Goal: Task Accomplishment & Management: Manage account settings

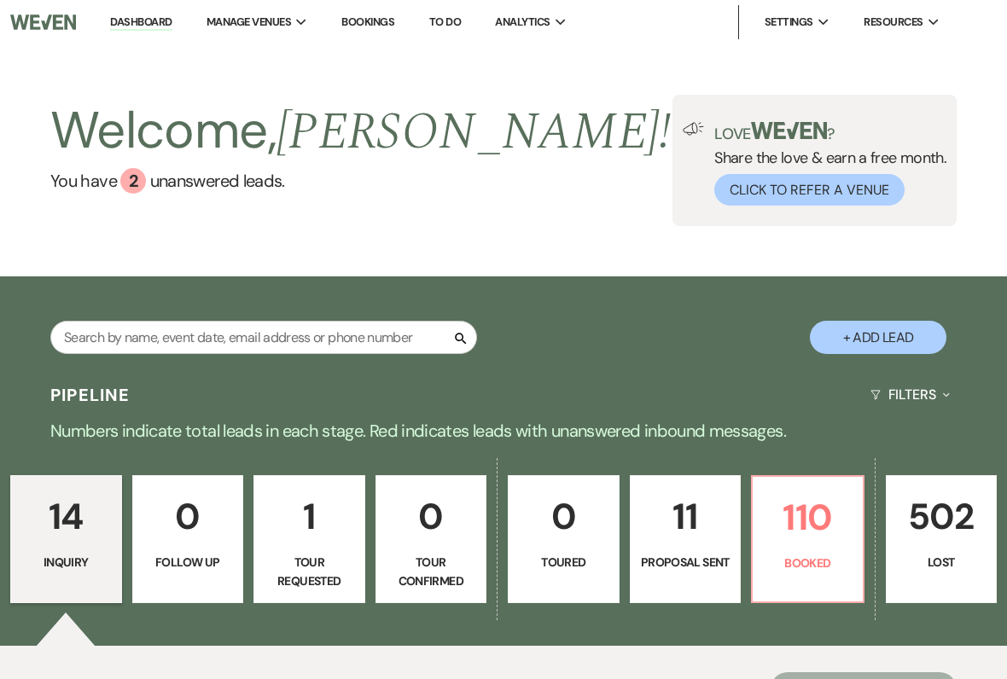
click at [789, 539] on p "110" at bounding box center [808, 517] width 90 height 57
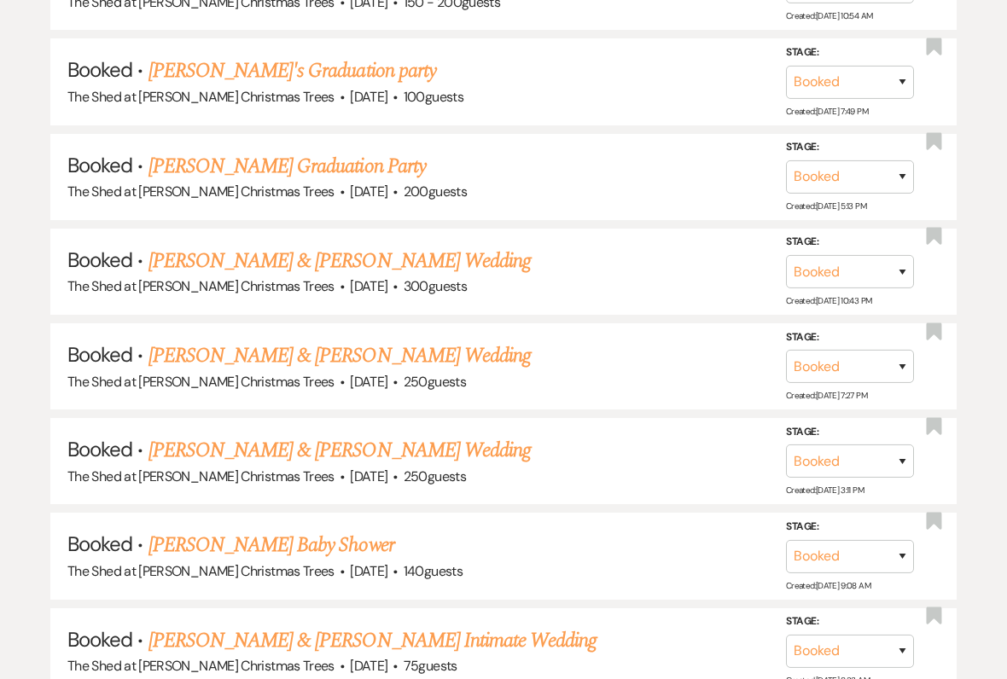
scroll to position [6969, 0]
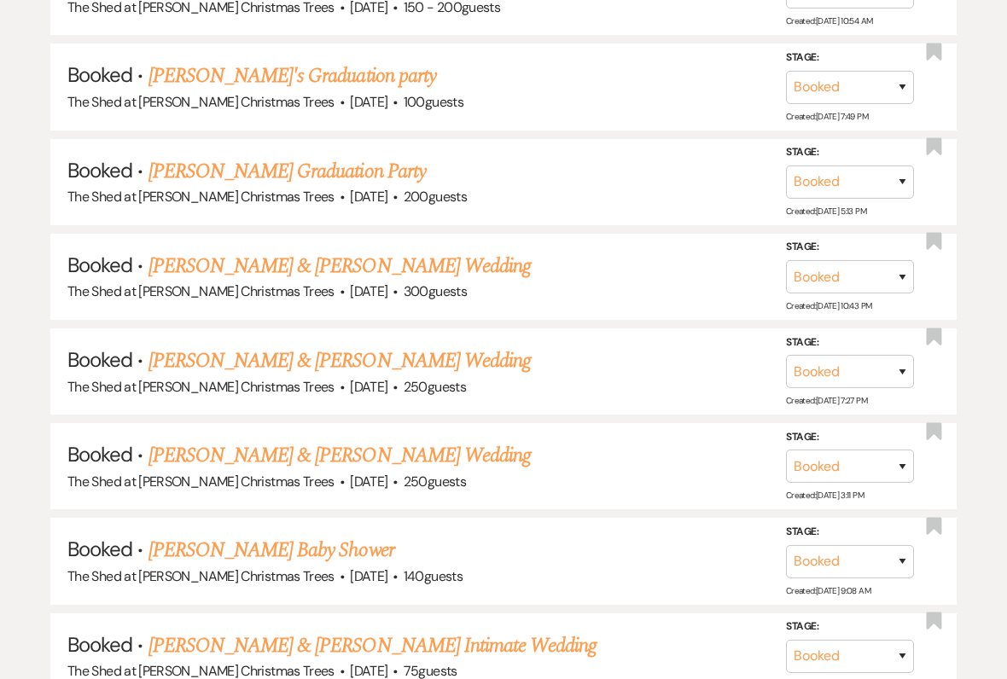
click at [197, 535] on link "[PERSON_NAME] Baby Shower" at bounding box center [271, 550] width 246 height 31
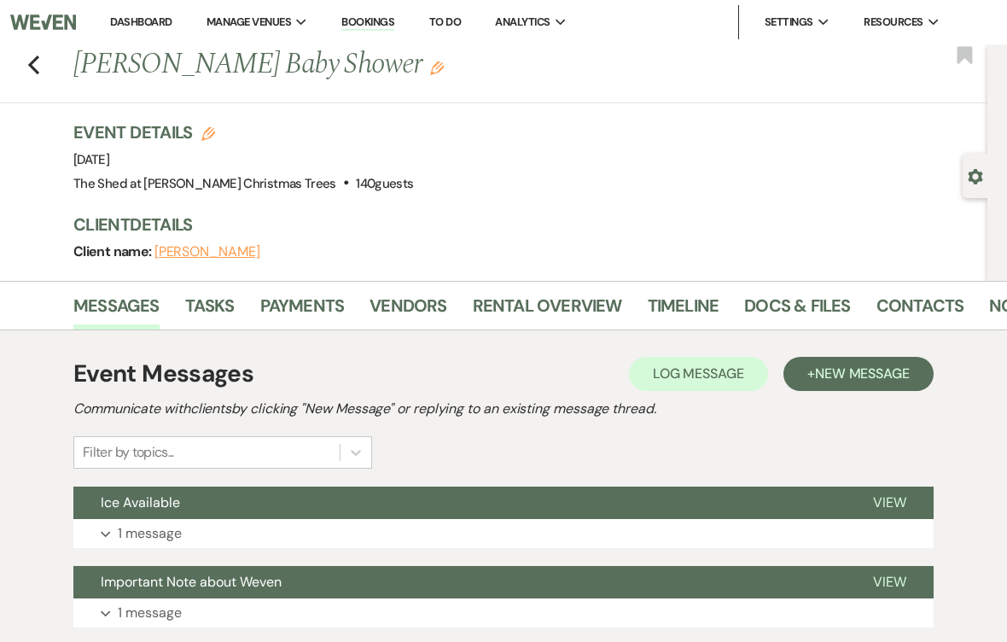
click at [503, 305] on link "Rental Overview" at bounding box center [547, 311] width 149 height 38
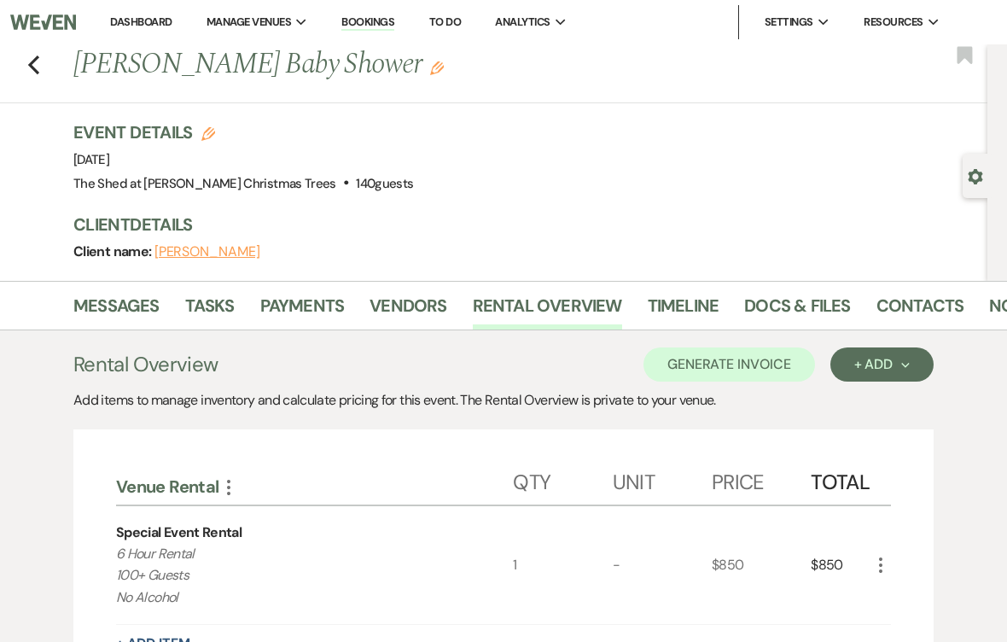
click at [32, 59] on icon "Previous" at bounding box center [33, 65] width 13 height 20
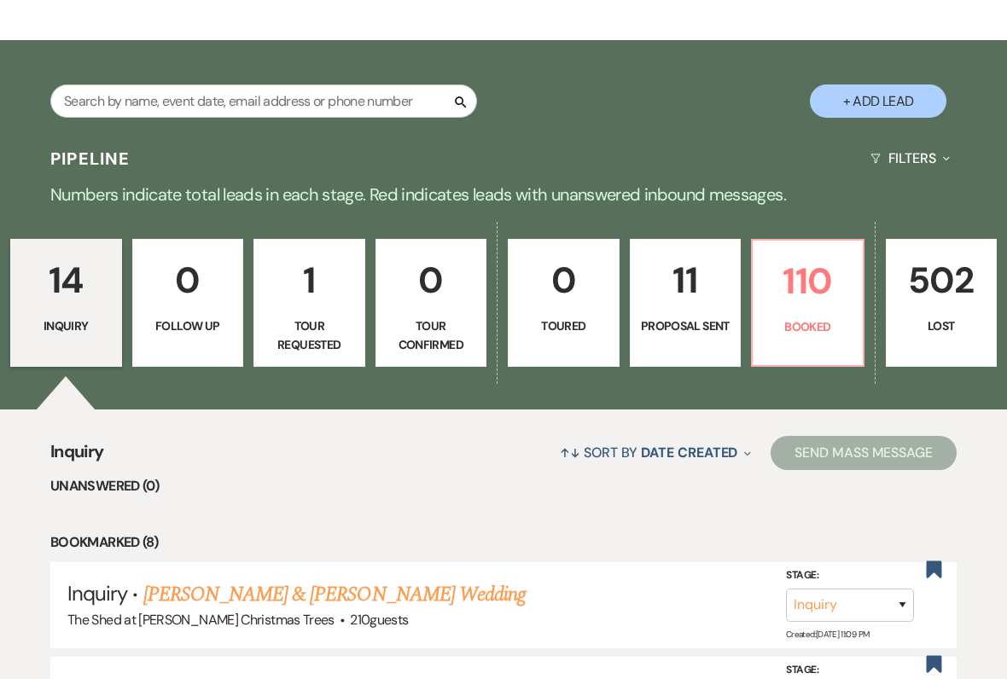
scroll to position [236, 0]
click at [783, 318] on p "Booked" at bounding box center [808, 326] width 90 height 19
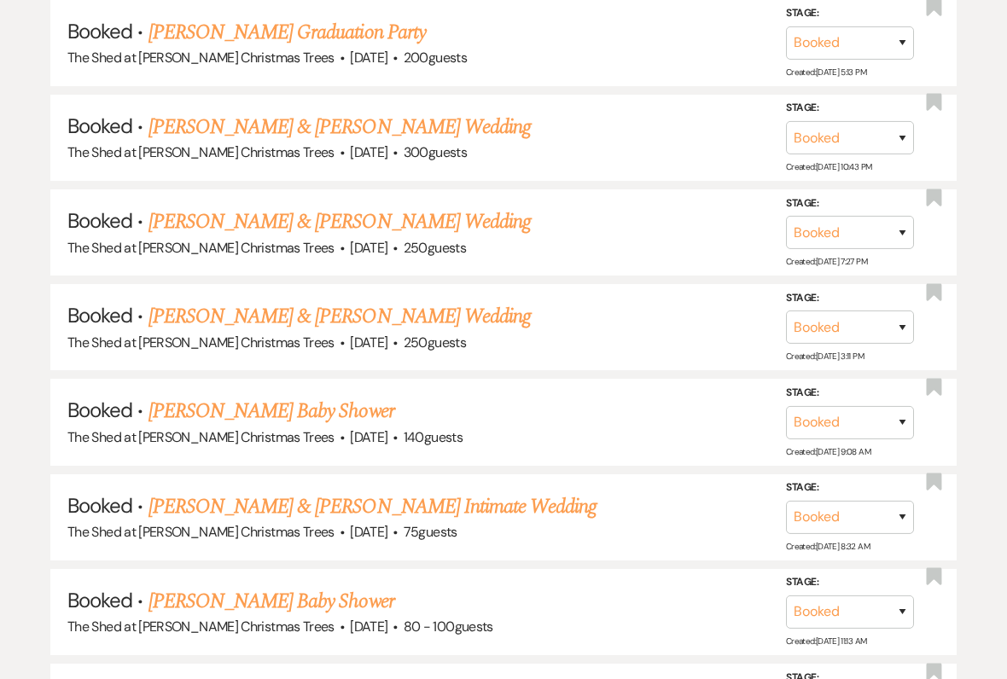
scroll to position [7108, 0]
click at [186, 492] on link "[PERSON_NAME] & [PERSON_NAME] Intimate Wedding" at bounding box center [372, 507] width 449 height 31
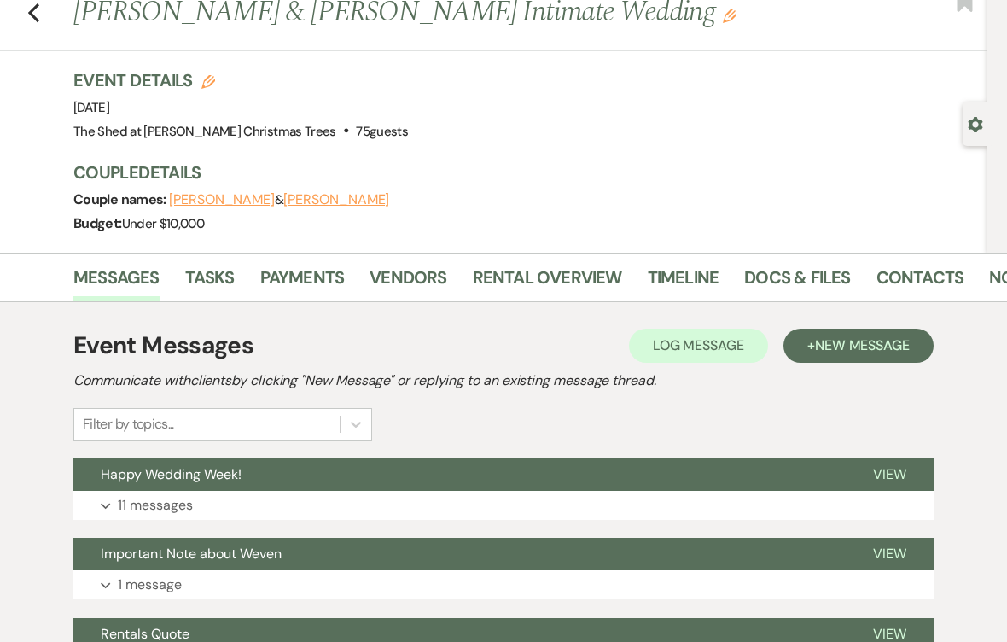
scroll to position [73, 0]
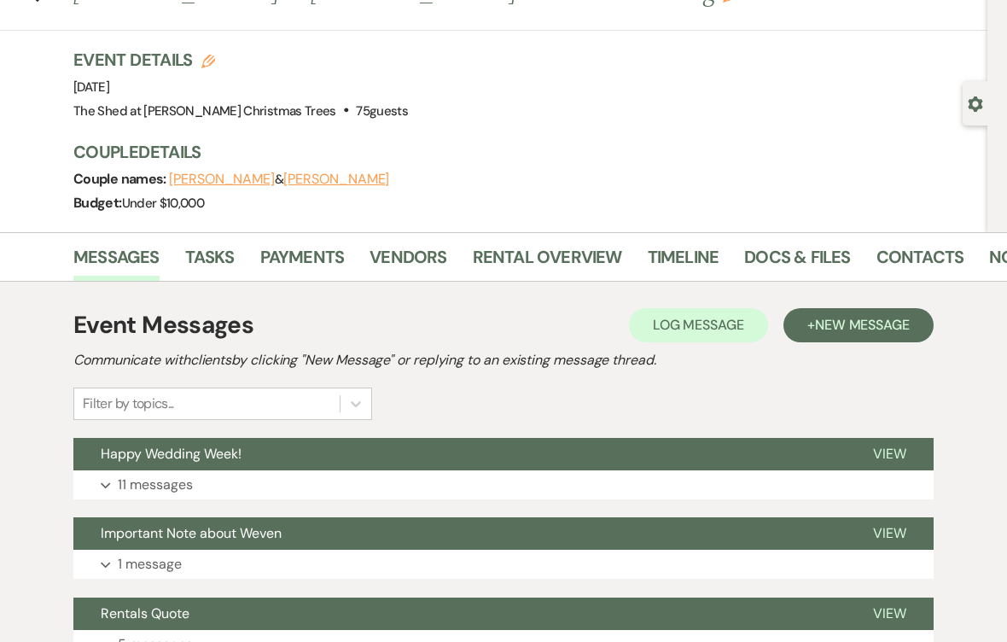
click at [517, 261] on link "Rental Overview" at bounding box center [547, 262] width 149 height 38
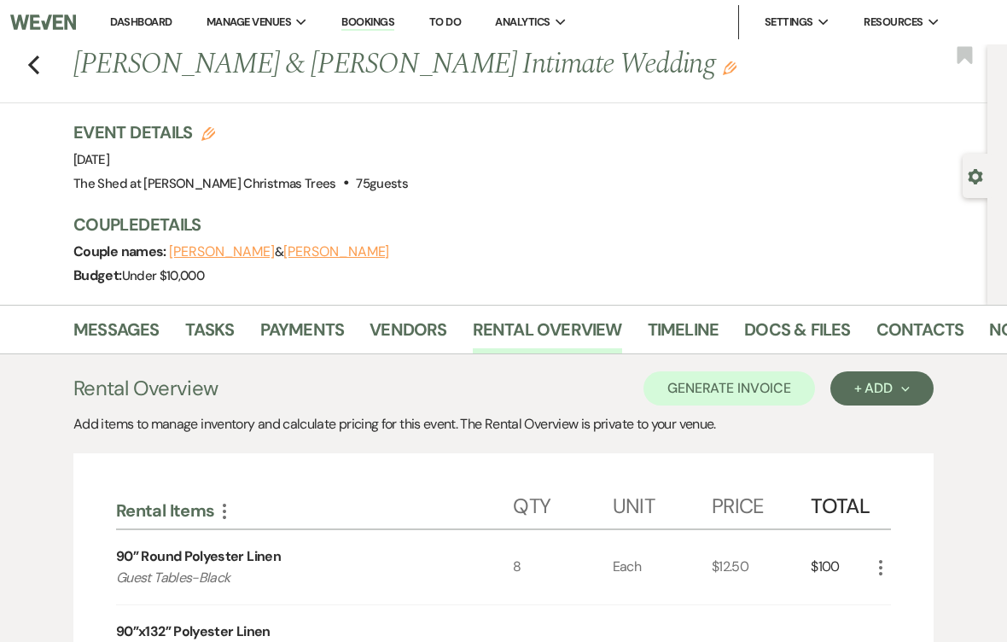
click at [50, 62] on div "Previous [PERSON_NAME] & [PERSON_NAME] Intimate Wedding Edit Bookmark" at bounding box center [489, 73] width 996 height 59
click at [38, 70] on icon "Previous" at bounding box center [33, 65] width 13 height 20
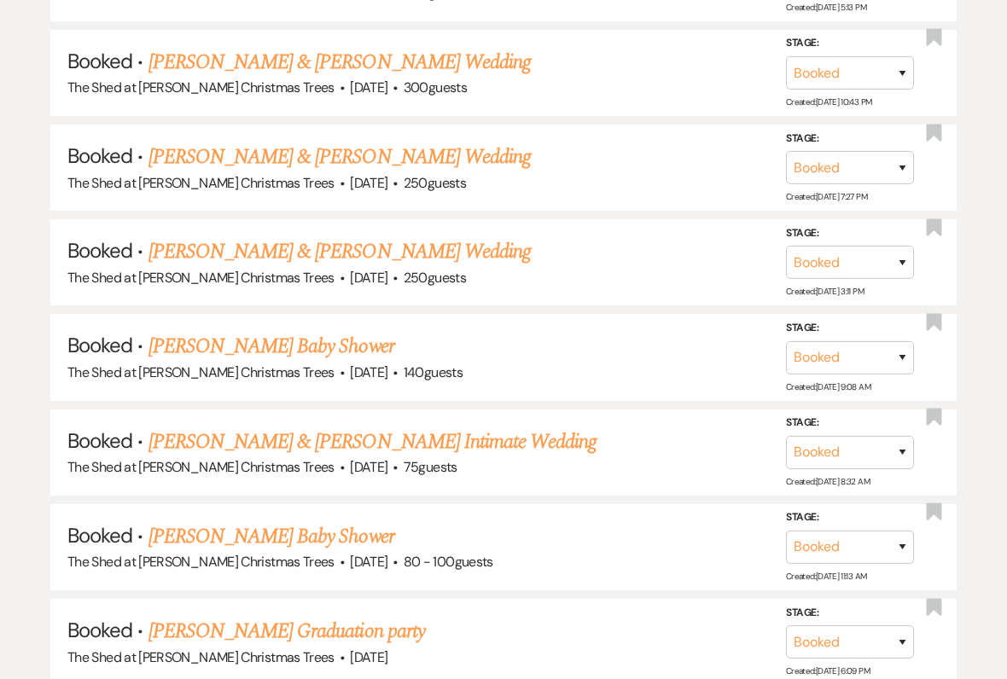
scroll to position [7173, 0]
click at [172, 521] on link "[PERSON_NAME] Baby Shower" at bounding box center [271, 536] width 246 height 31
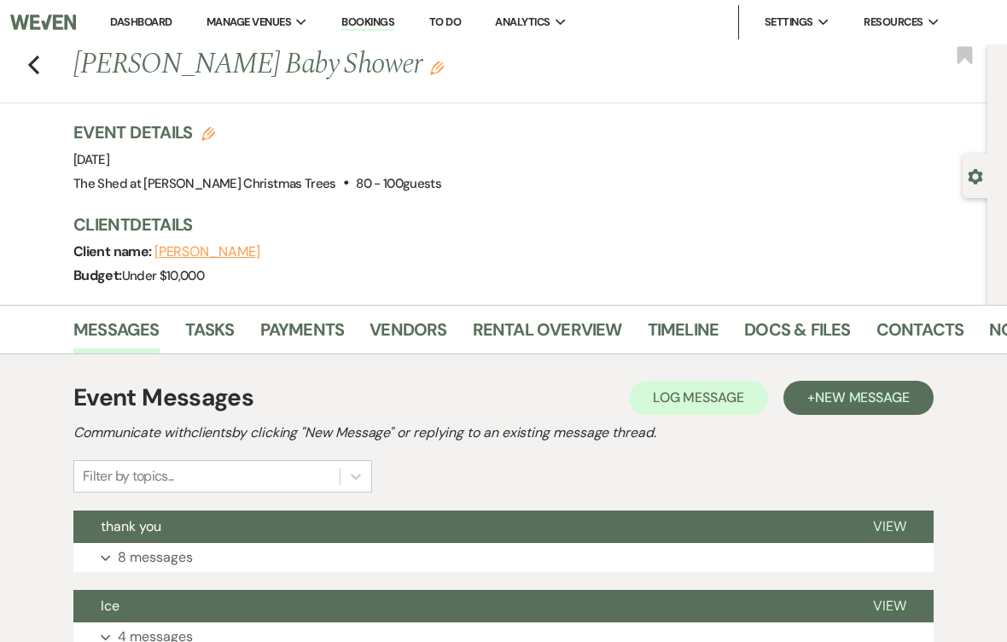
click at [509, 327] on link "Rental Overview" at bounding box center [547, 335] width 149 height 38
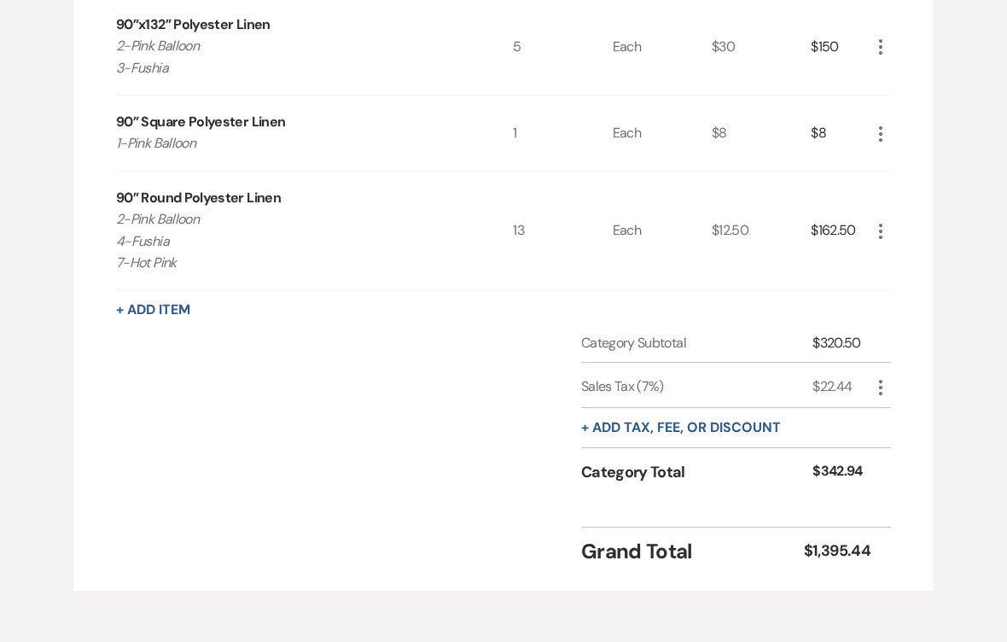
scroll to position [1244, 0]
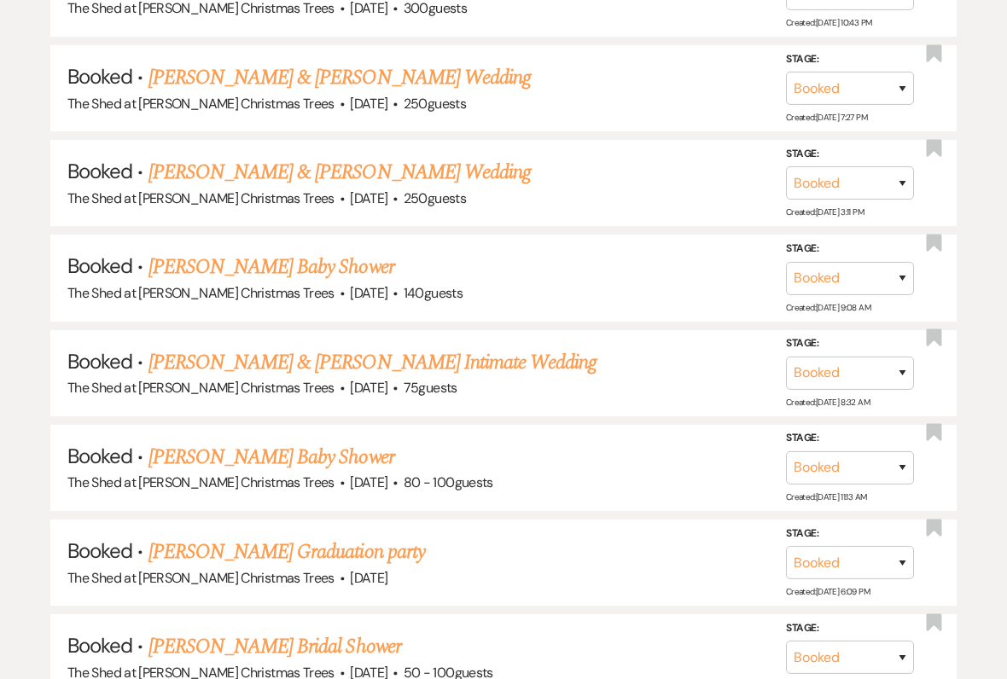
scroll to position [7253, 0]
click at [181, 537] on link "[PERSON_NAME] Graduation party" at bounding box center [286, 552] width 276 height 31
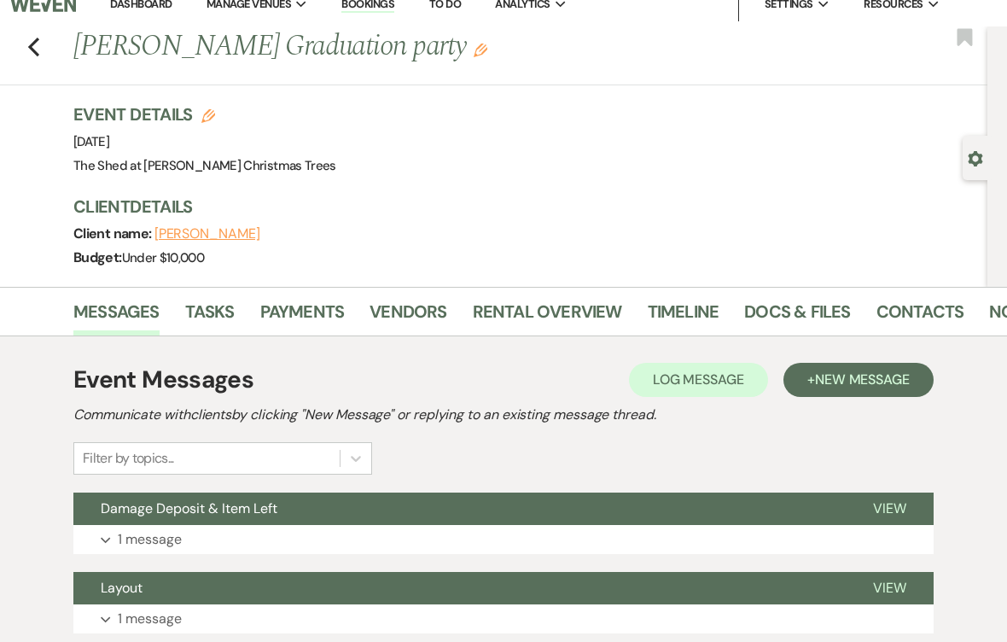
scroll to position [18, 0]
click at [498, 312] on link "Rental Overview" at bounding box center [547, 317] width 149 height 38
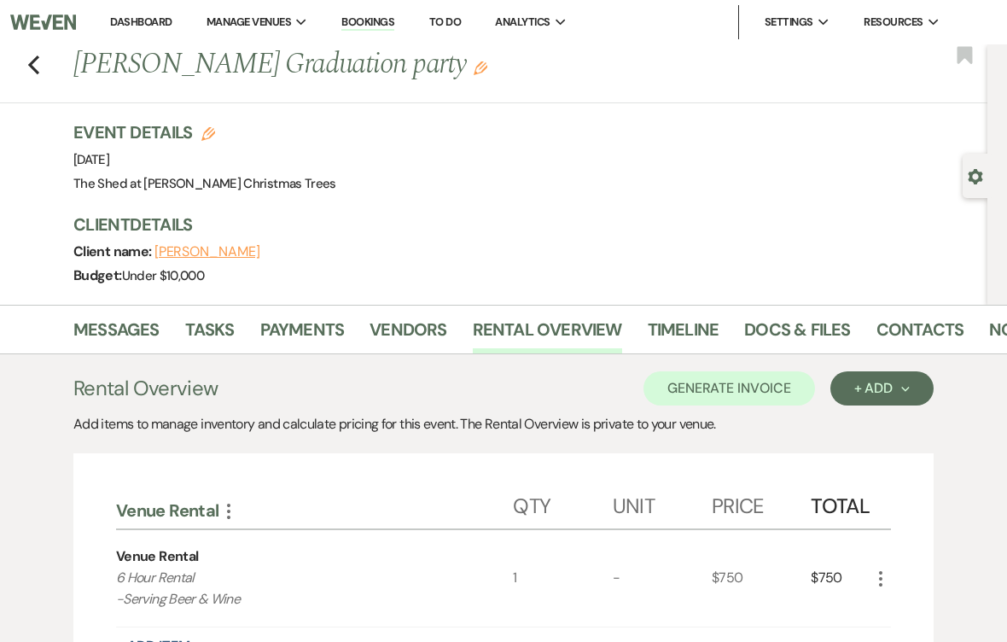
click at [126, 23] on link "Dashboard" at bounding box center [140, 22] width 61 height 15
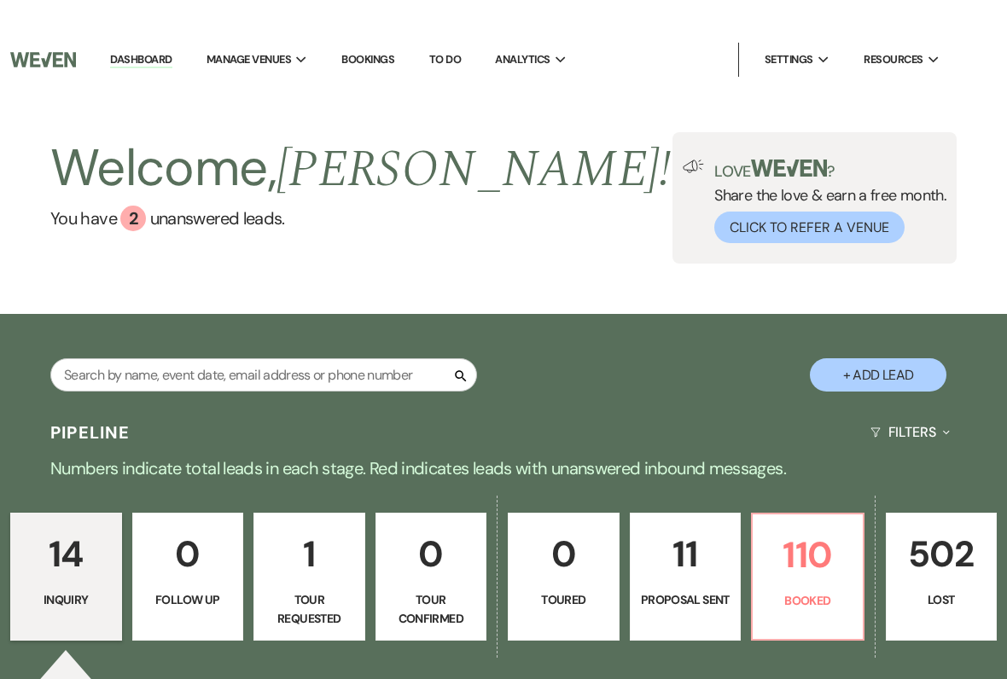
click at [783, 573] on p "Booked" at bounding box center [808, 563] width 90 height 19
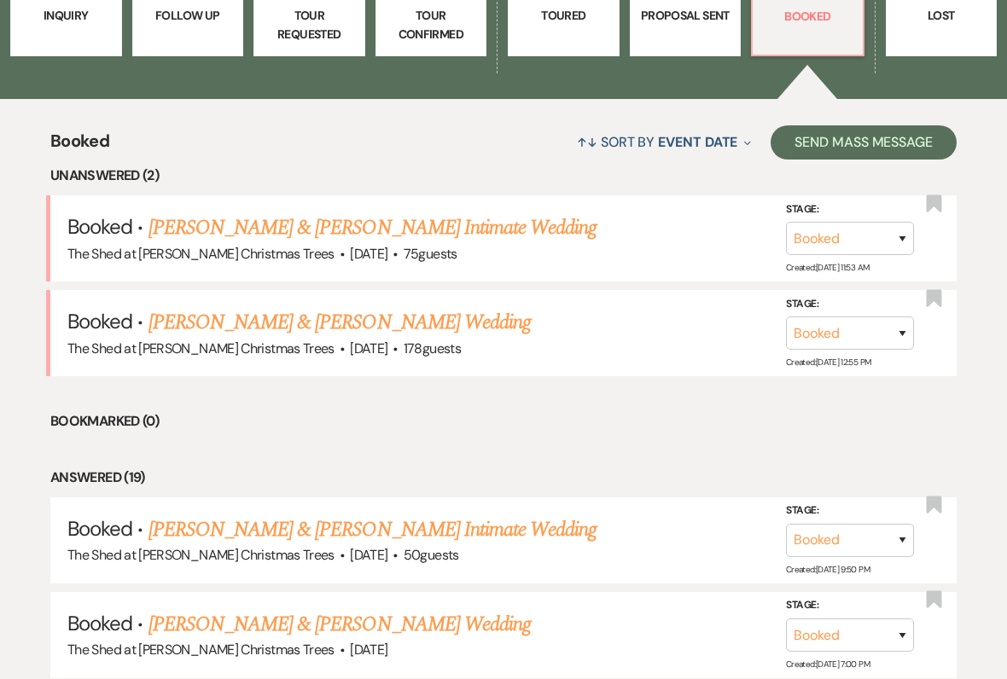
scroll to position [547, 0]
click at [205, 237] on link "[PERSON_NAME] & [PERSON_NAME] Intimate Wedding" at bounding box center [372, 227] width 449 height 31
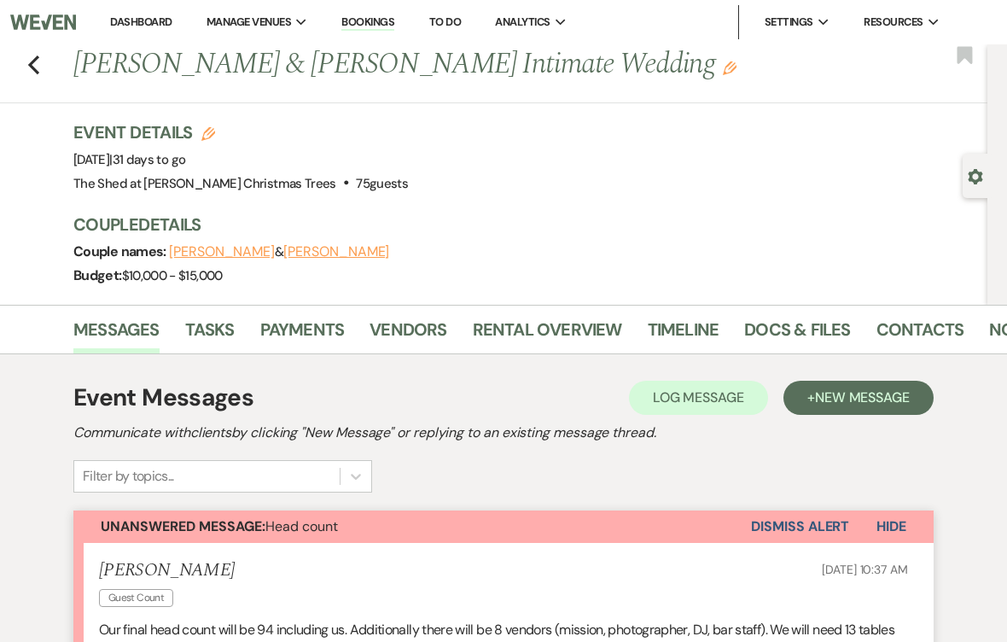
click at [38, 55] on icon "Previous" at bounding box center [33, 65] width 13 height 20
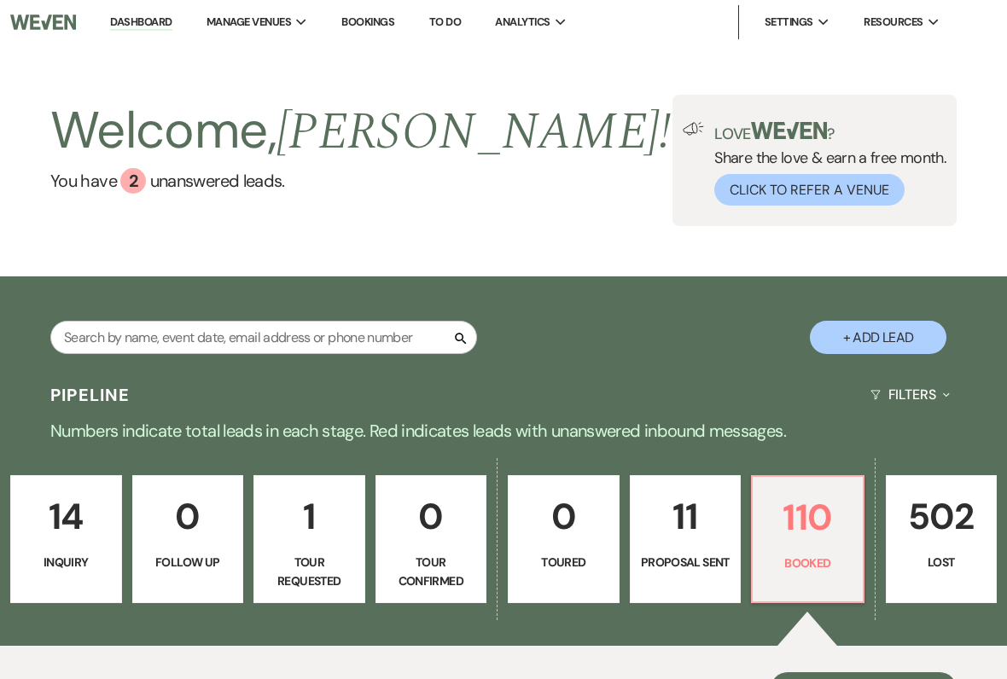
click at [772, 544] on p "110" at bounding box center [808, 517] width 90 height 57
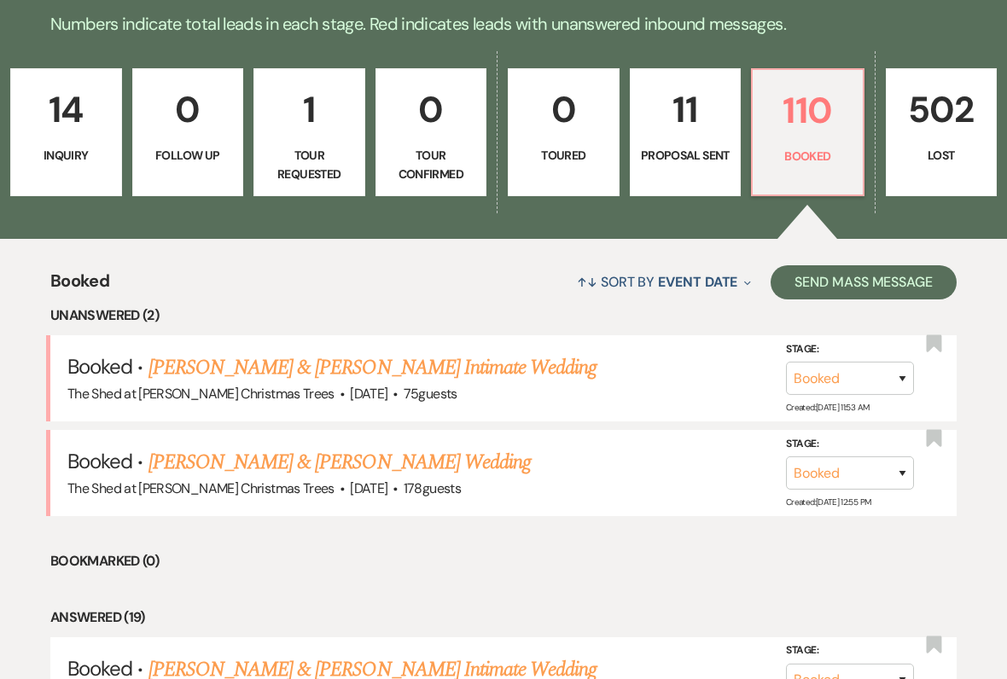
scroll to position [407, 0]
click at [193, 468] on link "[PERSON_NAME] & [PERSON_NAME] Wedding" at bounding box center [339, 462] width 382 height 31
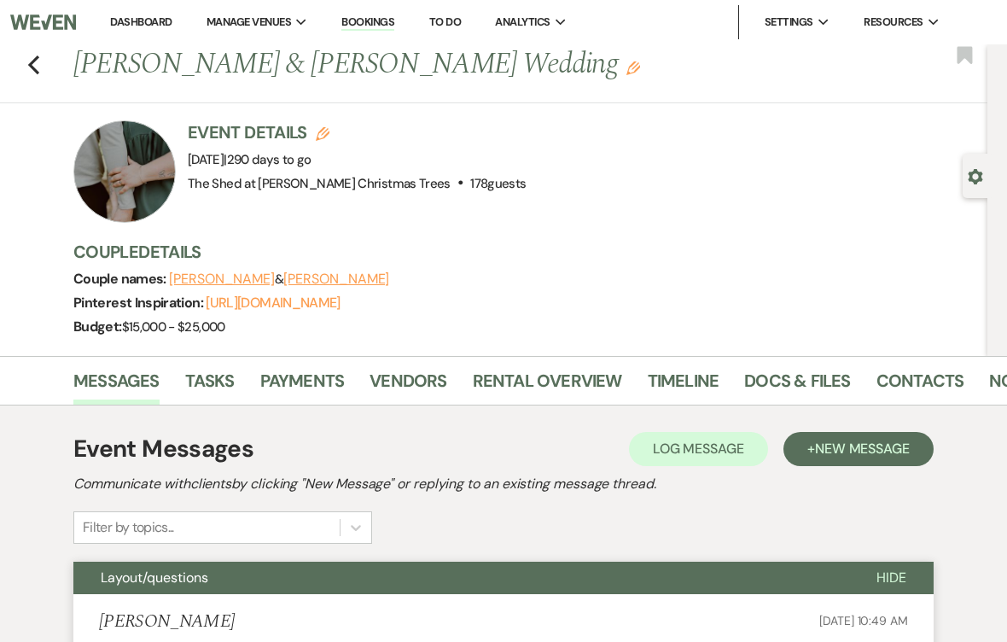
click at [135, 26] on link "Dashboard" at bounding box center [140, 22] width 61 height 15
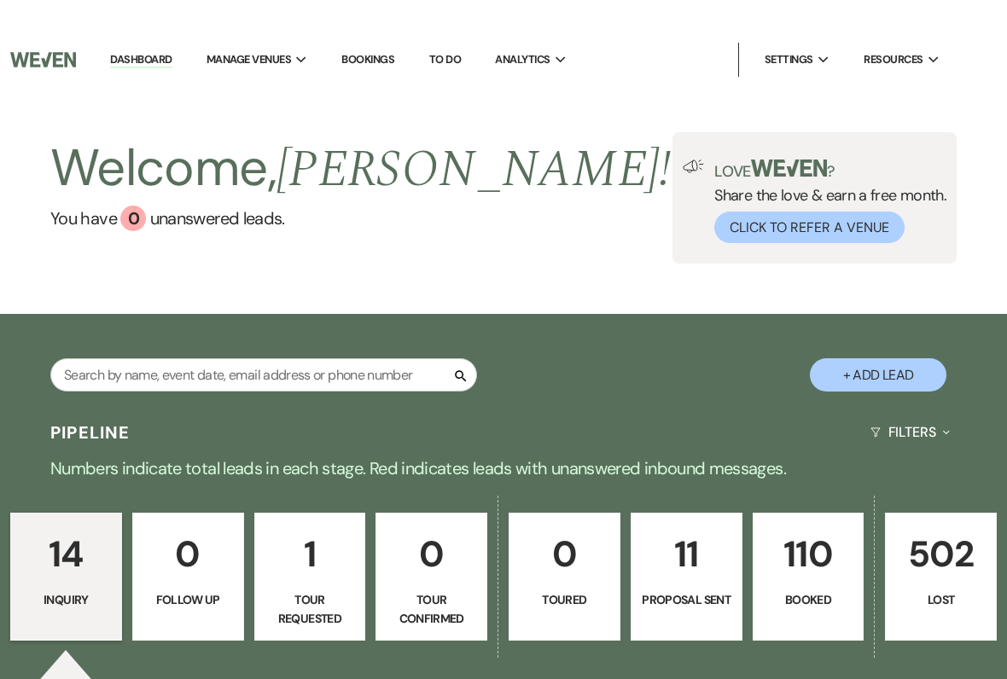
click at [793, 545] on p "110" at bounding box center [809, 516] width 90 height 57
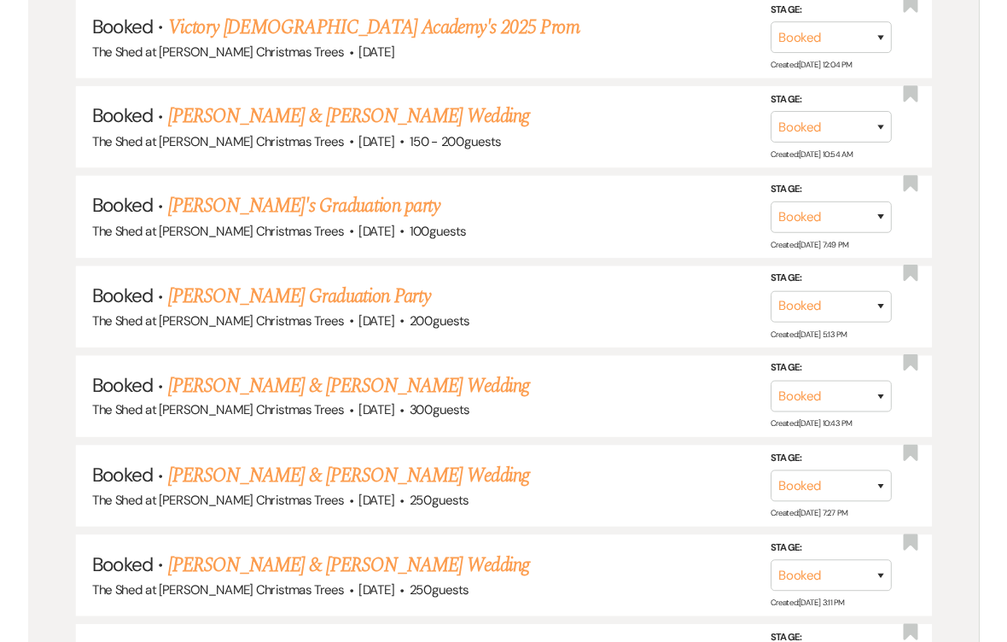
scroll to position [6811, 0]
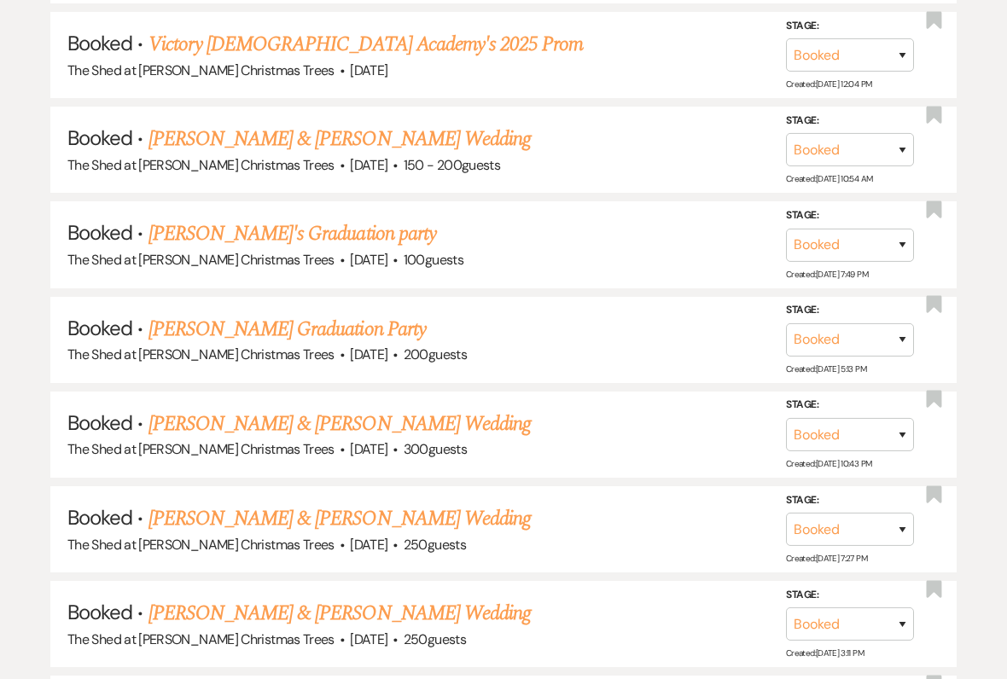
click at [183, 503] on link "[PERSON_NAME] & [PERSON_NAME] Wedding" at bounding box center [339, 518] width 382 height 31
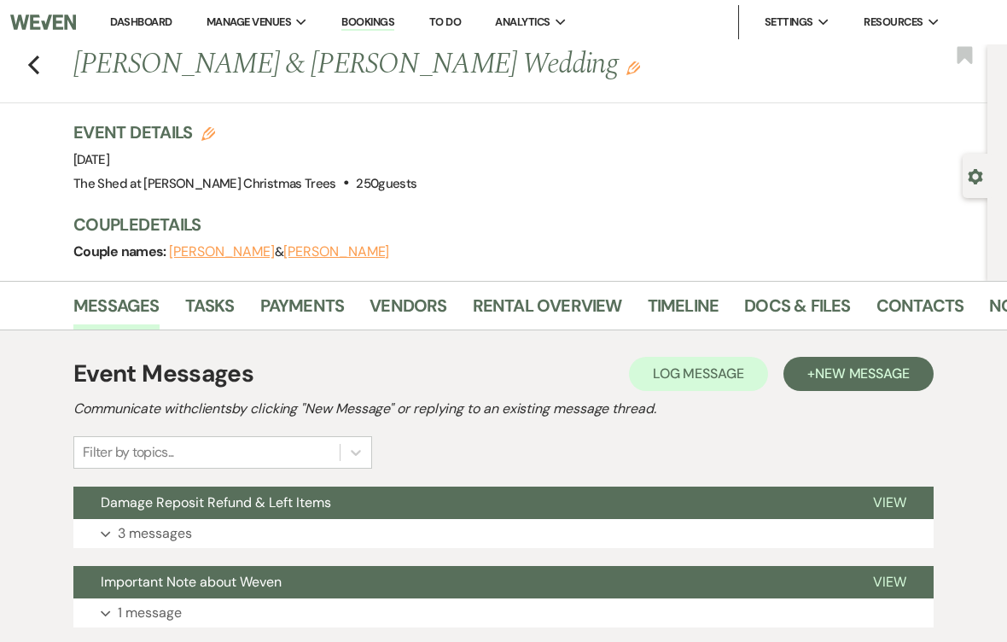
click at [538, 306] on link "Rental Overview" at bounding box center [547, 311] width 149 height 38
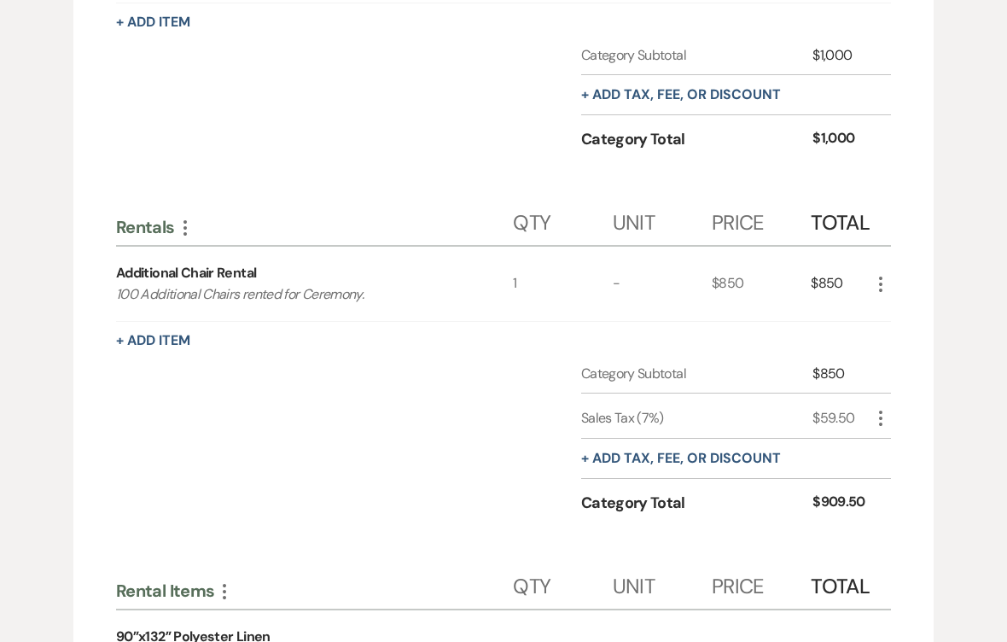
scroll to position [951, 0]
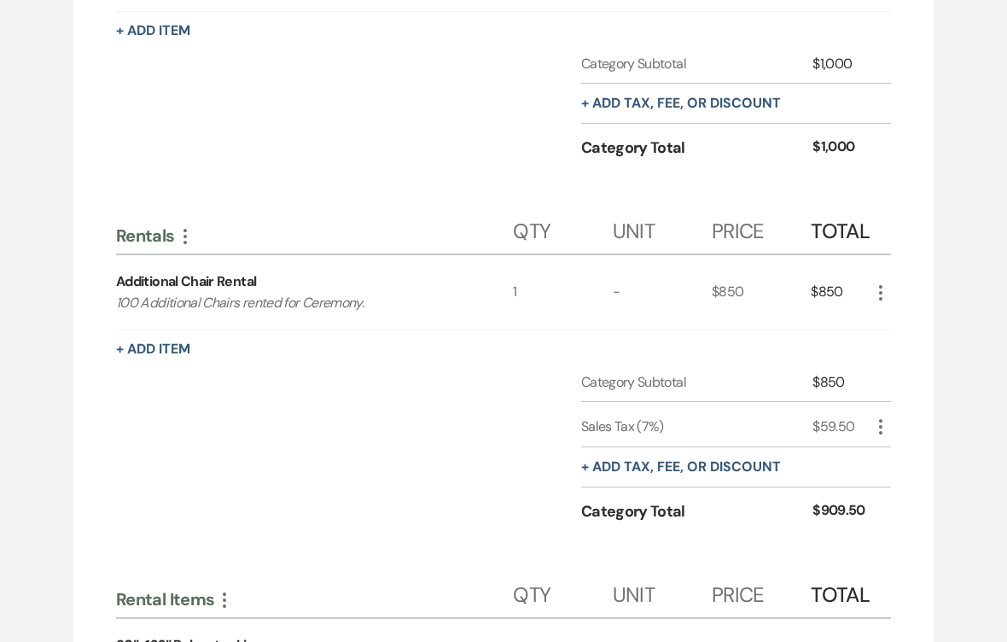
click at [798, 345] on div "+ Add Item" at bounding box center [503, 350] width 775 height 20
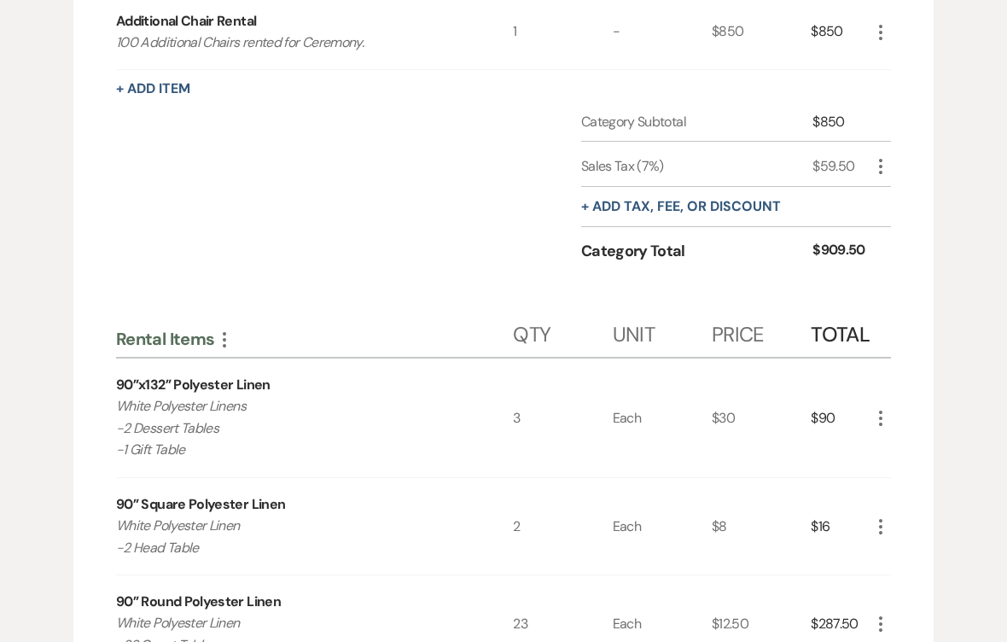
scroll to position [1213, 0]
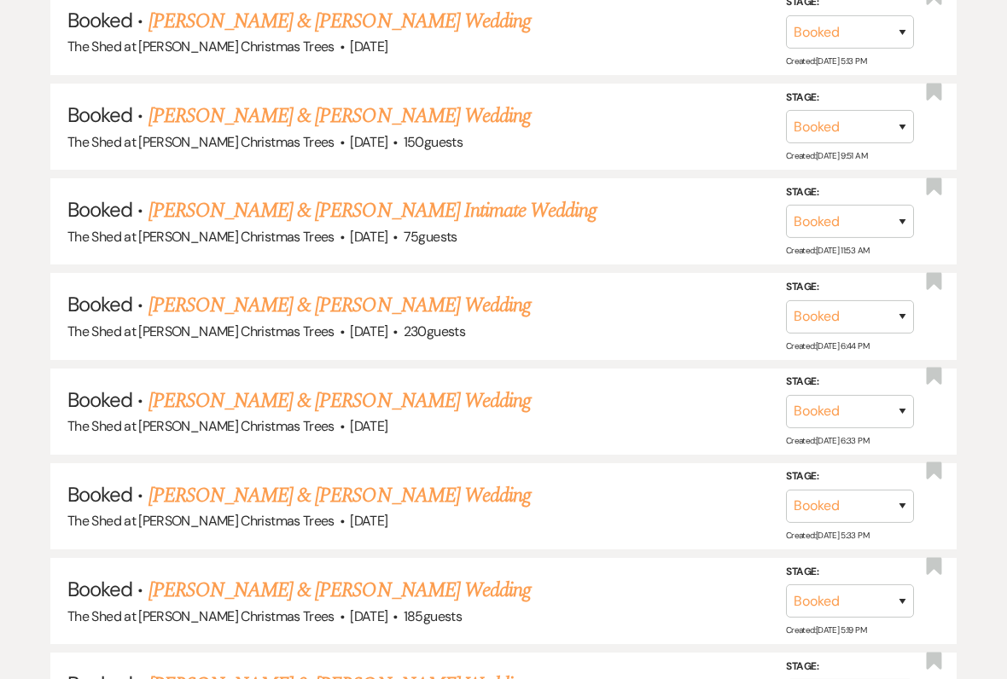
scroll to position [1150, 0]
click at [190, 386] on link "[PERSON_NAME] & [PERSON_NAME] Wedding" at bounding box center [339, 401] width 382 height 31
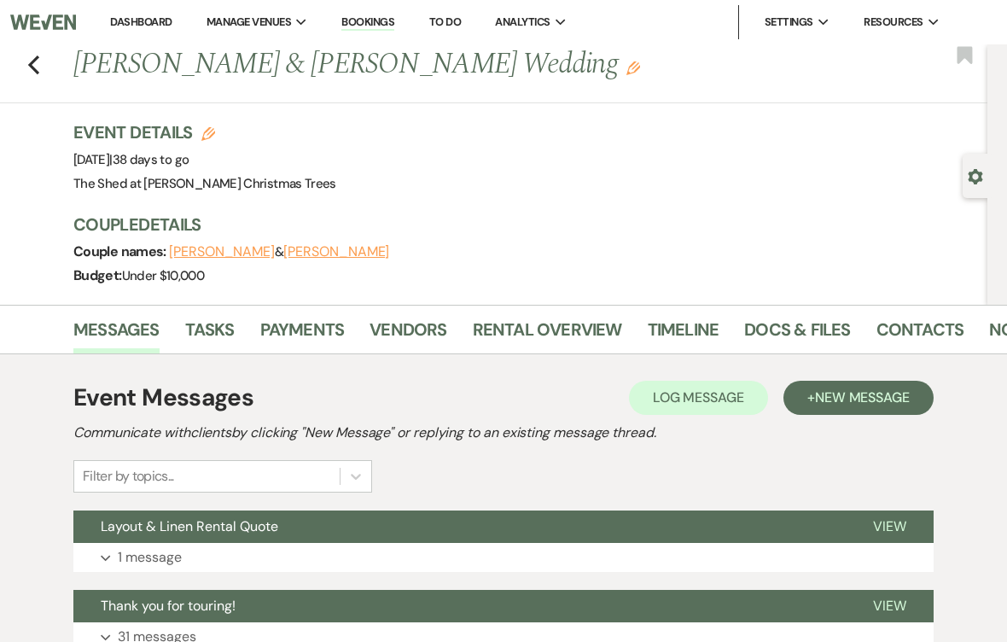
click at [777, 351] on link "Docs & Files" at bounding box center [797, 335] width 106 height 38
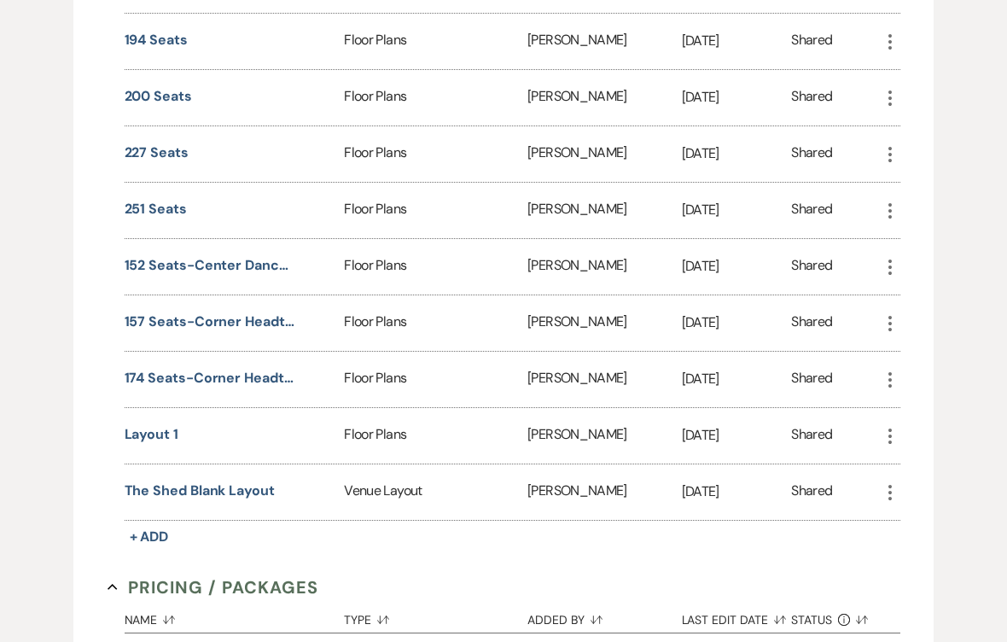
scroll to position [1085, 0]
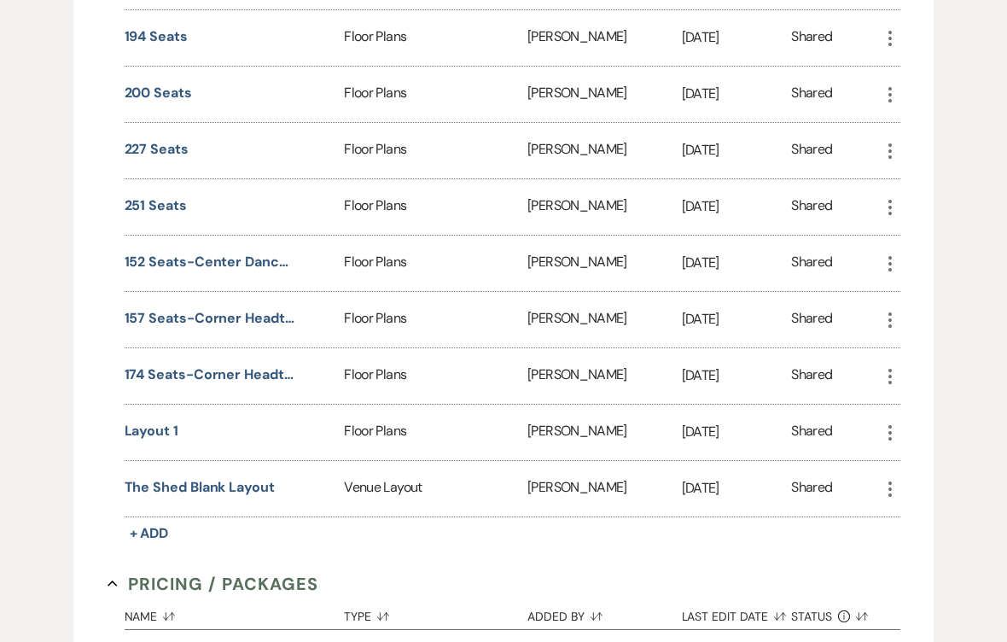
click at [145, 424] on button "Layout 1" at bounding box center [152, 431] width 54 height 20
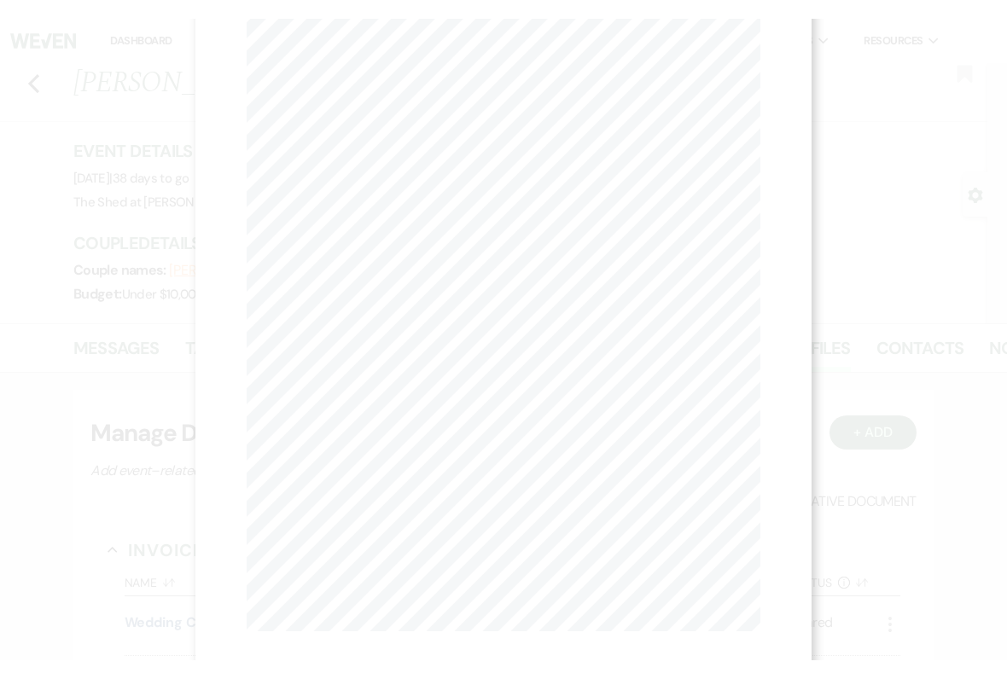
scroll to position [0, 0]
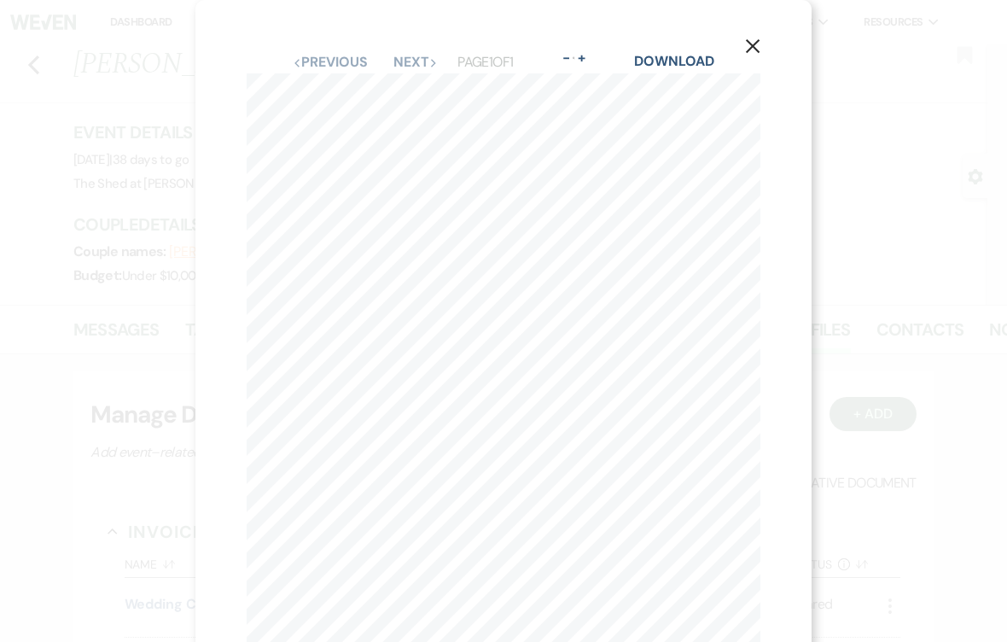
click at [754, 53] on icon "X" at bounding box center [752, 45] width 15 height 15
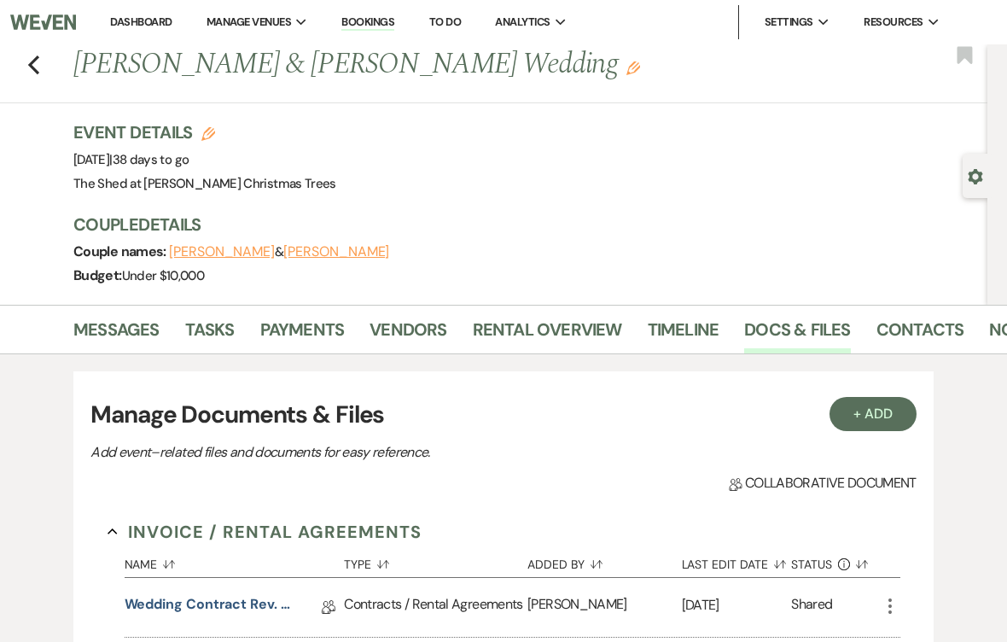
click at [131, 26] on link "Dashboard" at bounding box center [140, 22] width 61 height 15
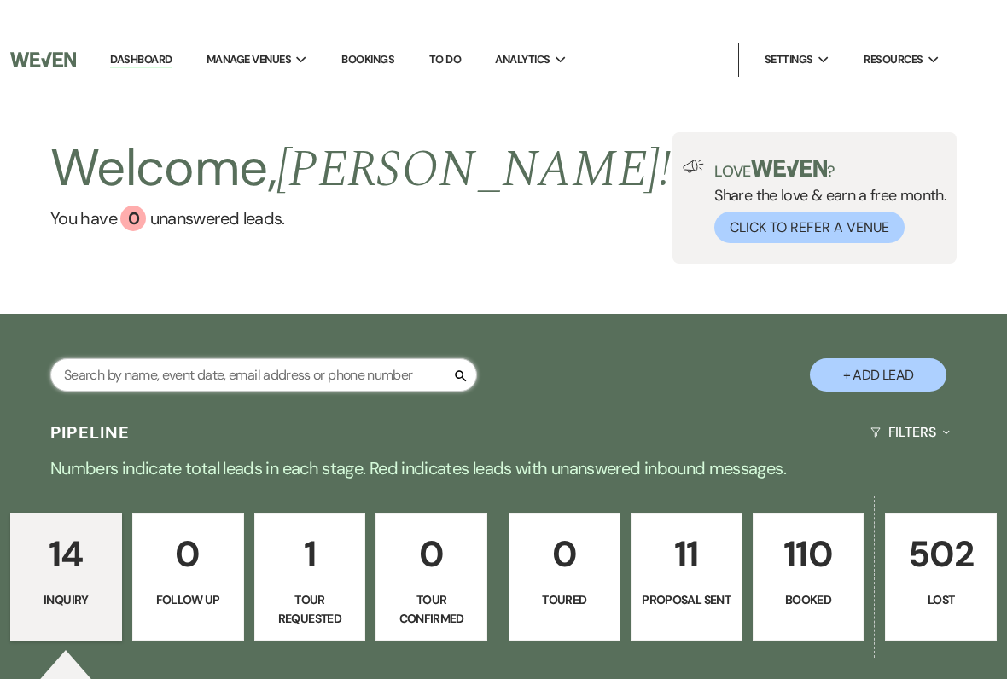
click at [131, 354] on input "text" at bounding box center [263, 337] width 427 height 33
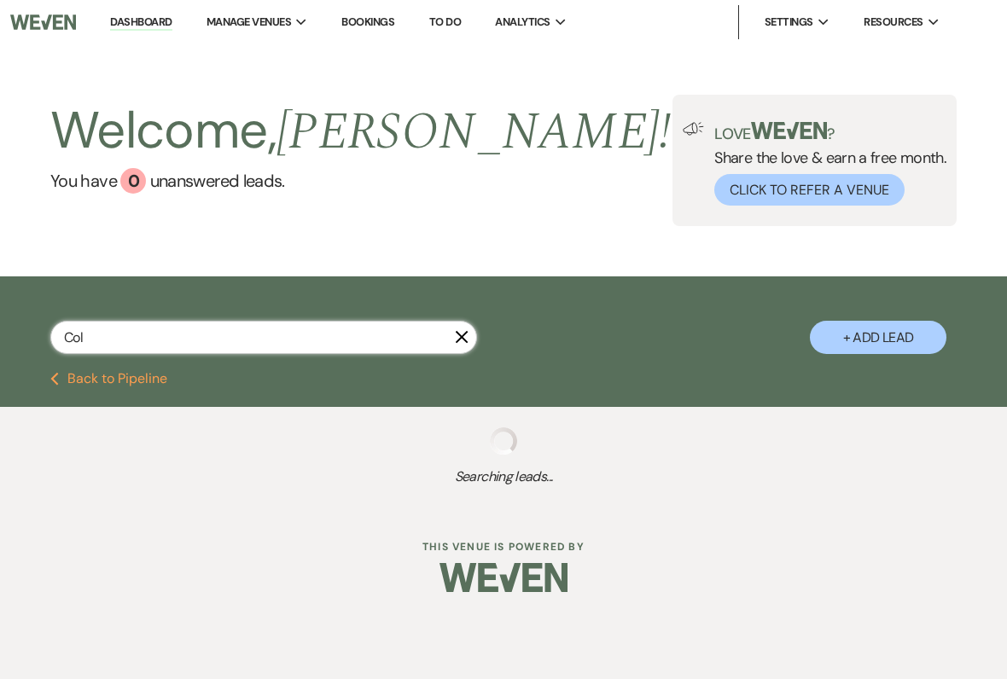
type input "[PERSON_NAME]"
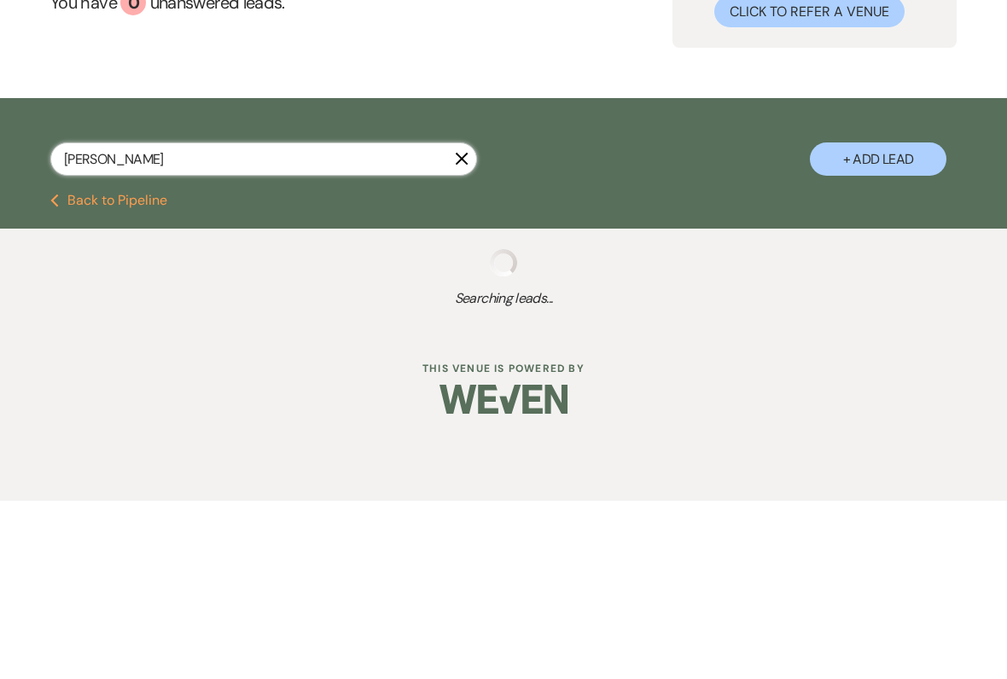
select select "6"
select select "8"
select select "5"
select select "8"
select select "5"
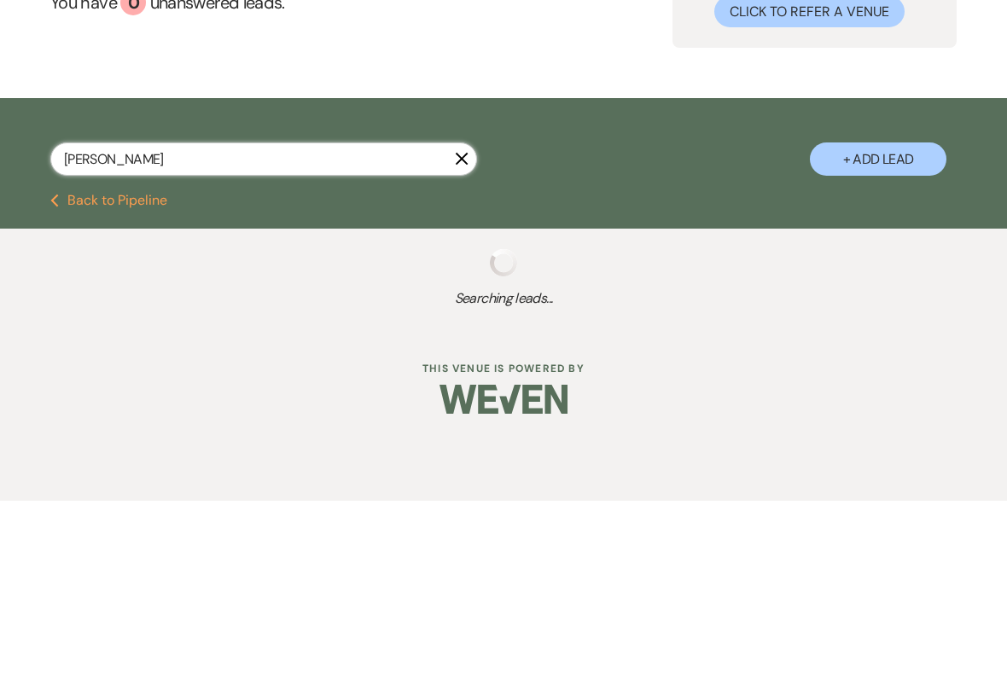
select select "8"
select select "5"
select select "8"
select select "5"
select select "8"
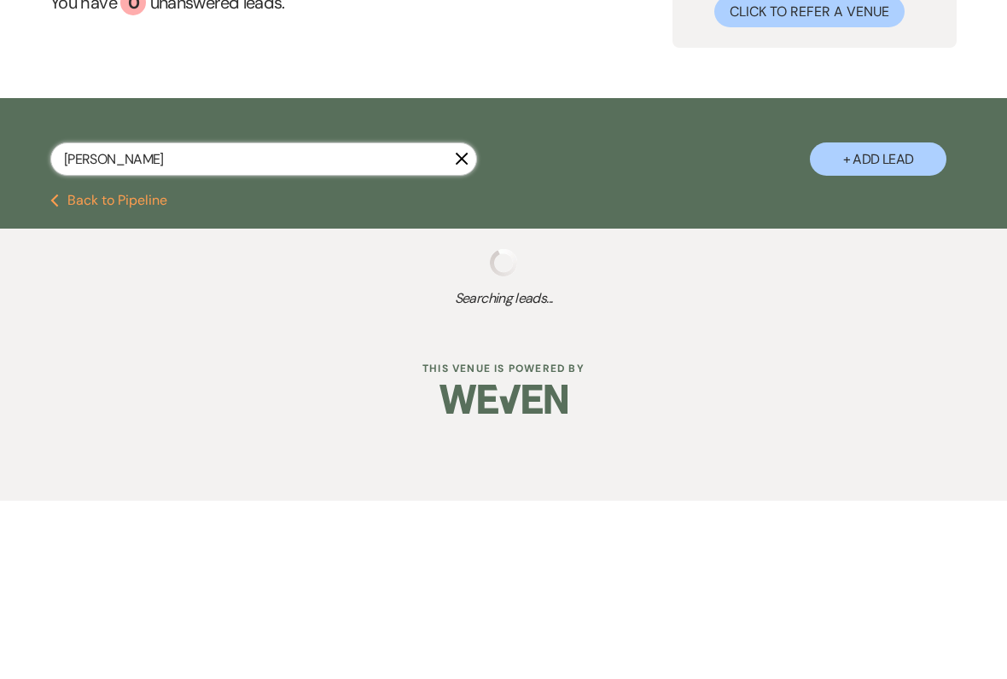
select select "5"
select select "8"
select select "5"
select select "8"
select select "5"
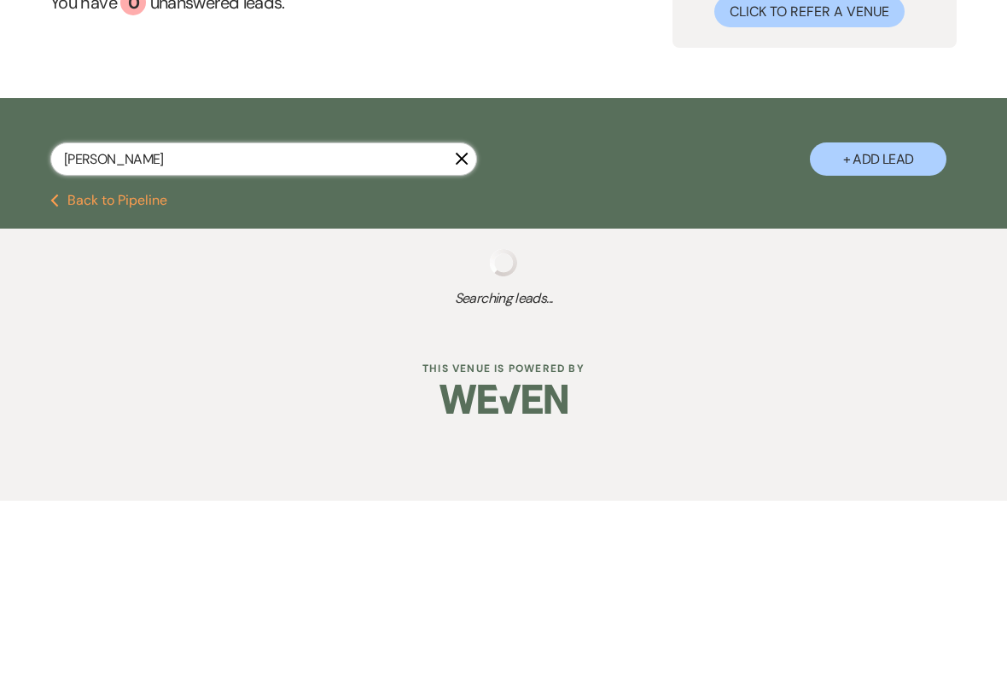
select select "8"
select select "5"
select select "8"
select select "5"
select select "8"
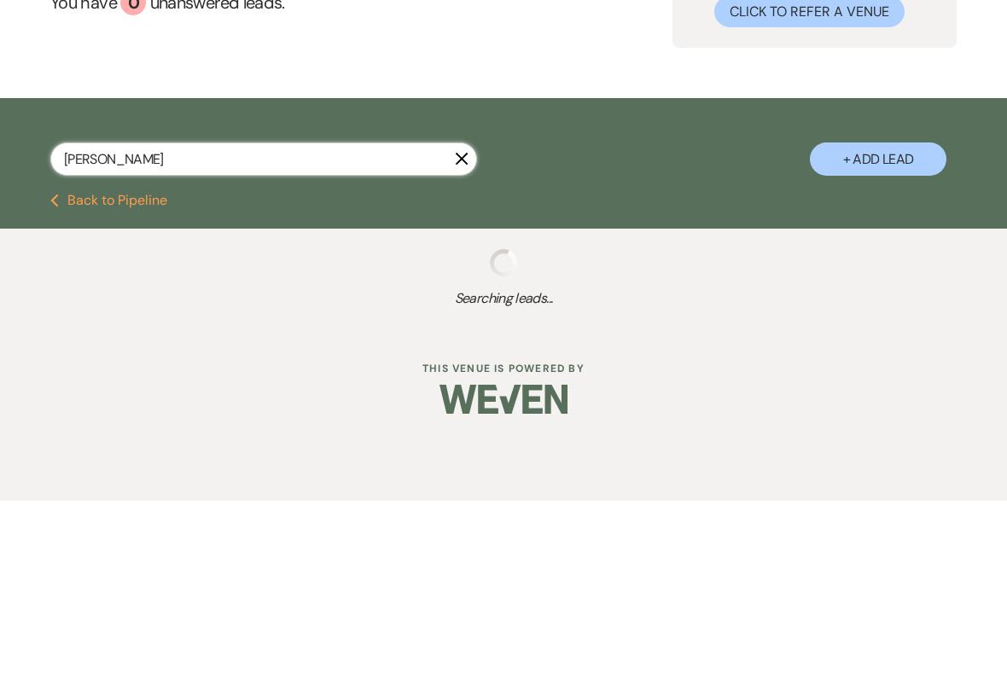
select select "5"
select select "8"
select select "5"
select select "8"
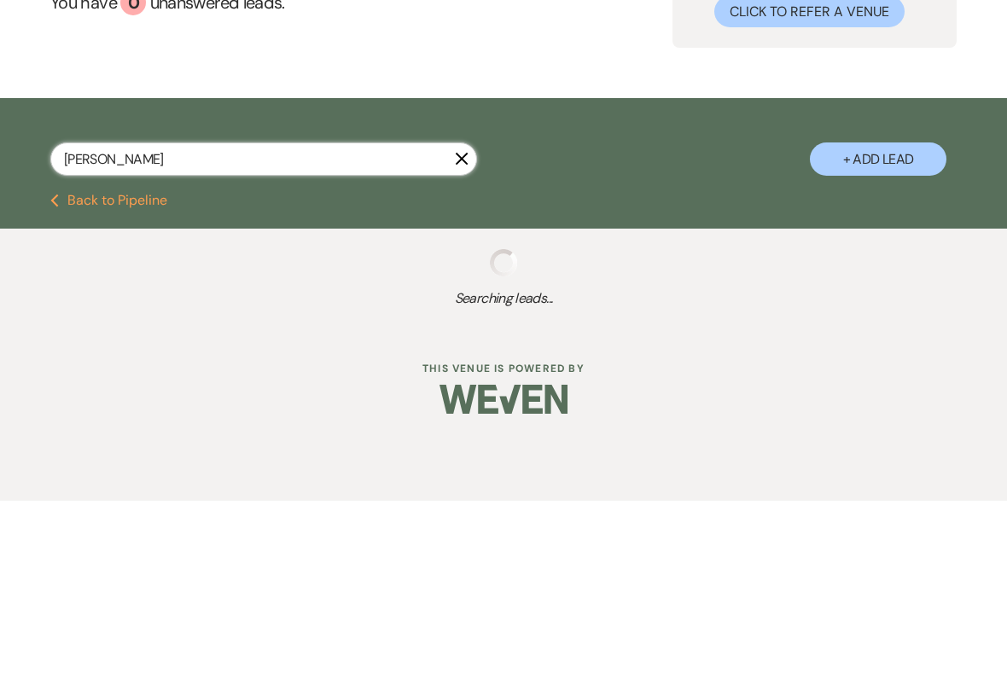
select select "8"
select select "5"
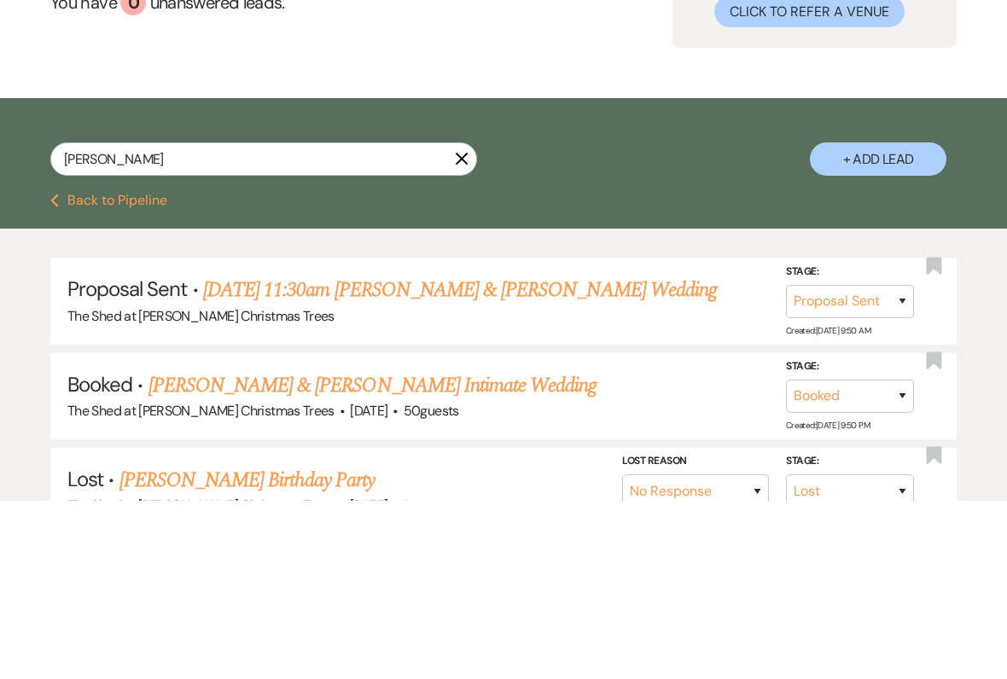
scroll to position [178, 0]
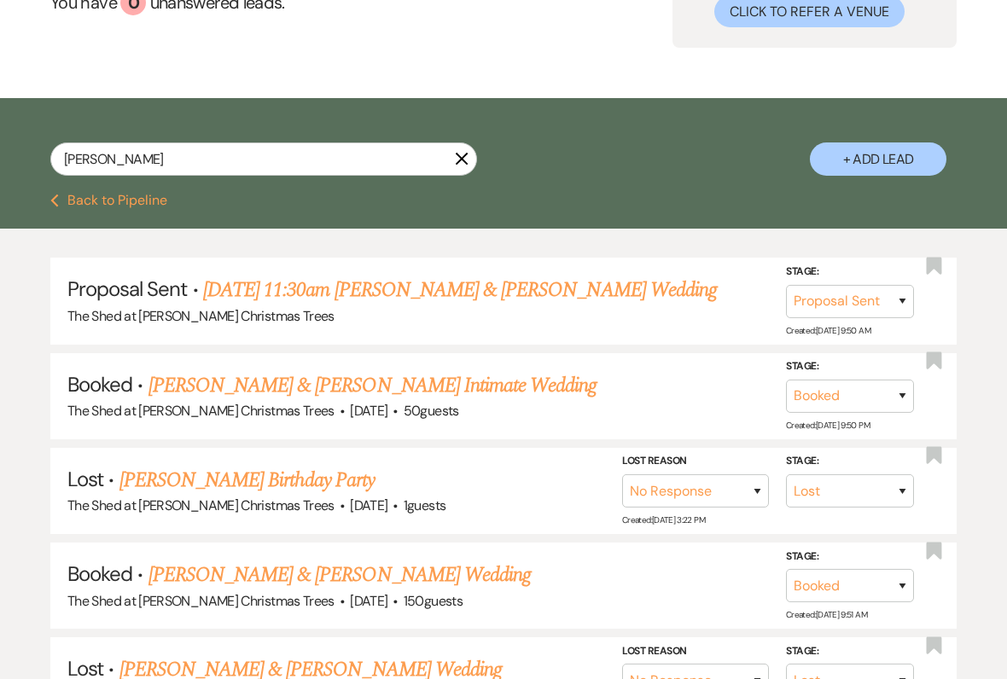
click at [194, 391] on link "[PERSON_NAME] & [PERSON_NAME] Intimate Wedding" at bounding box center [372, 385] width 449 height 31
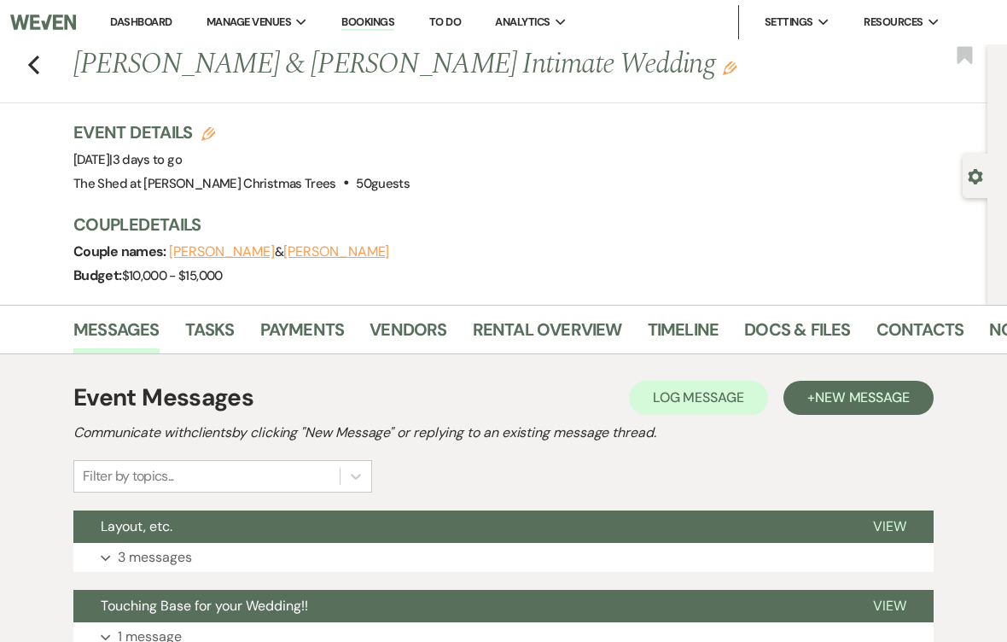
click at [390, 328] on link "Vendors" at bounding box center [408, 335] width 77 height 38
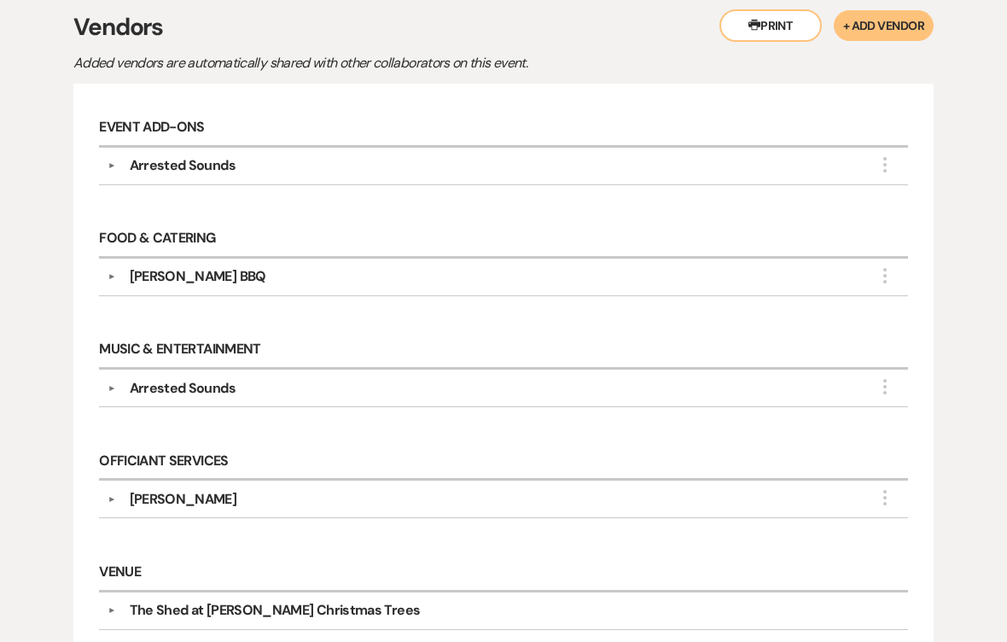
scroll to position [370, 0]
